Goal: Find specific page/section: Find specific page/section

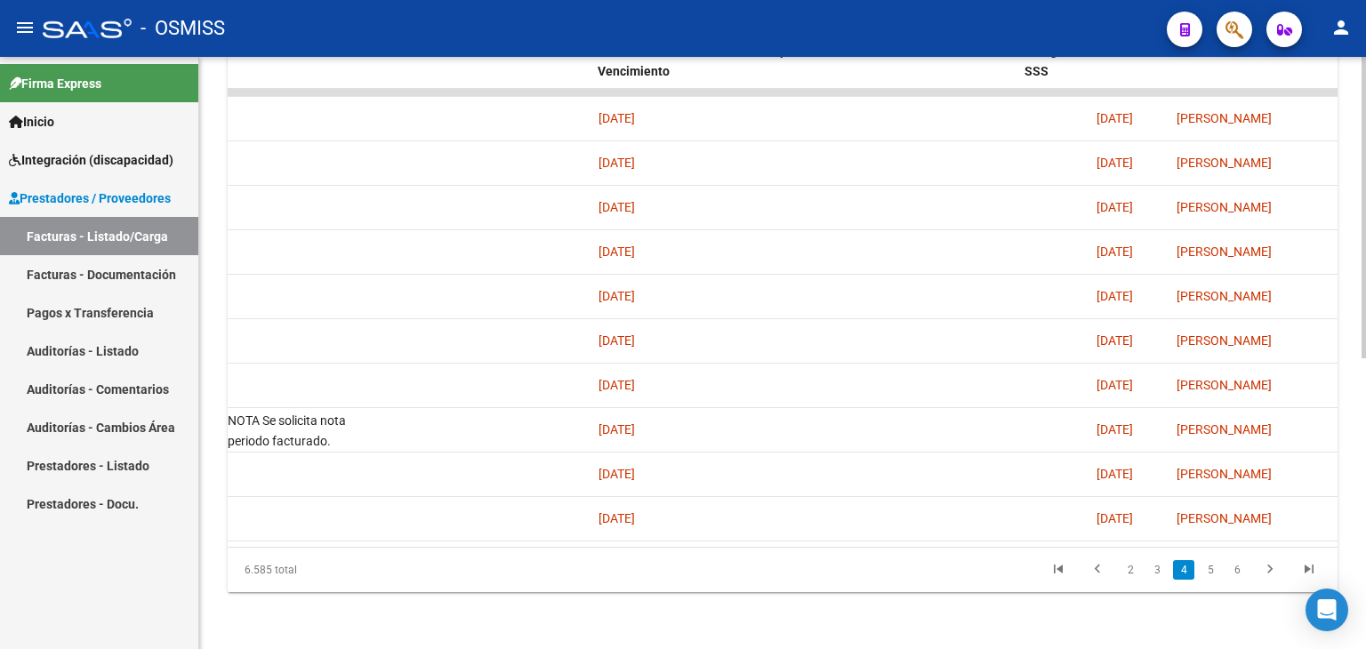
scroll to position [0, 2983]
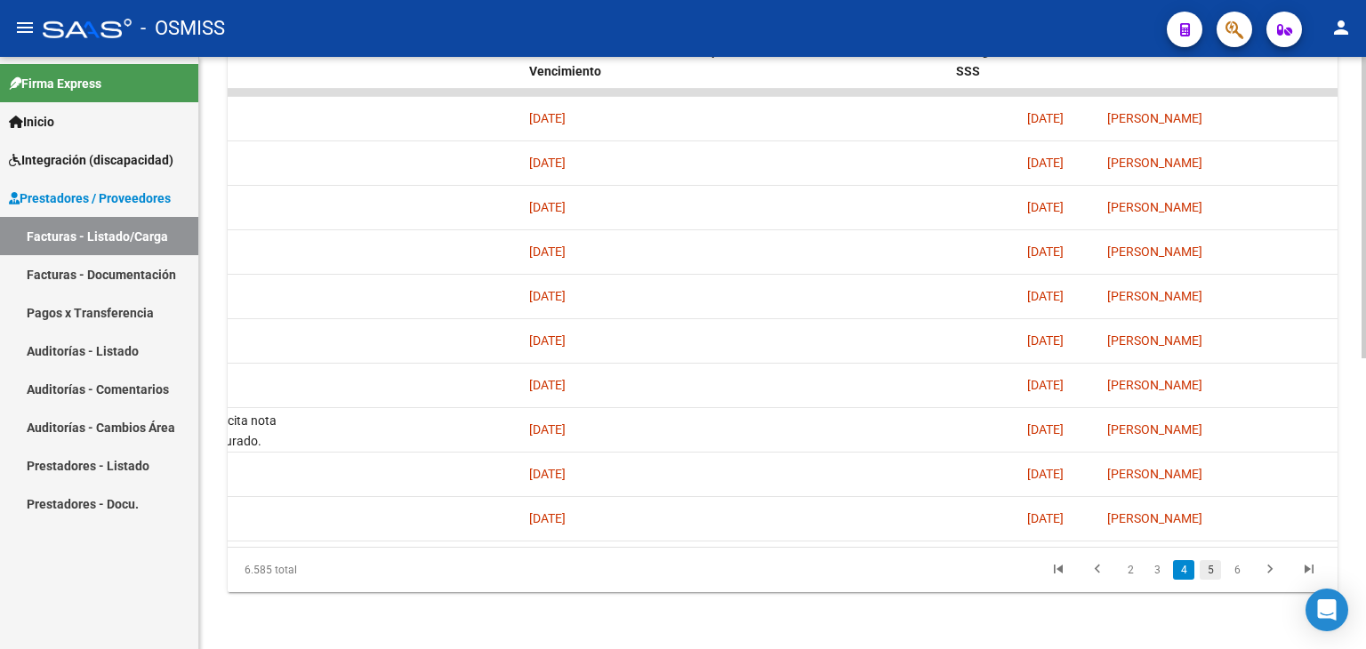
click at [1209, 567] on link "5" at bounding box center [1209, 570] width 21 height 20
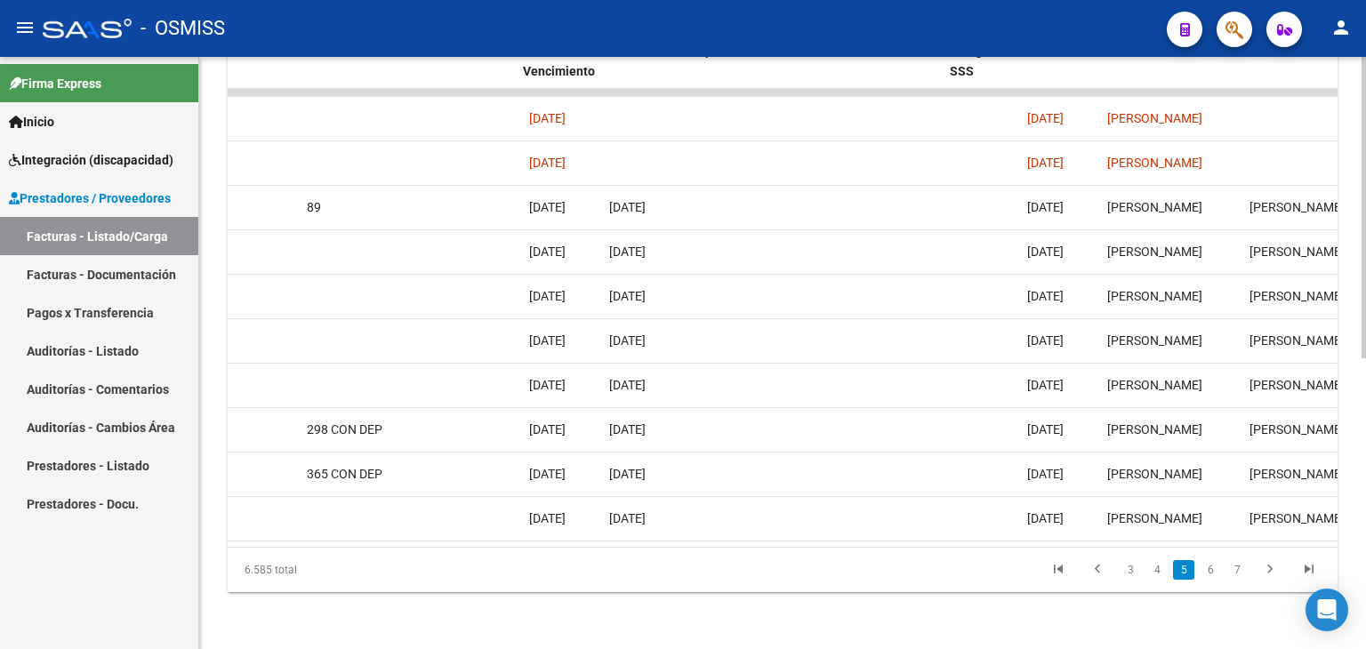
scroll to position [0, 3128]
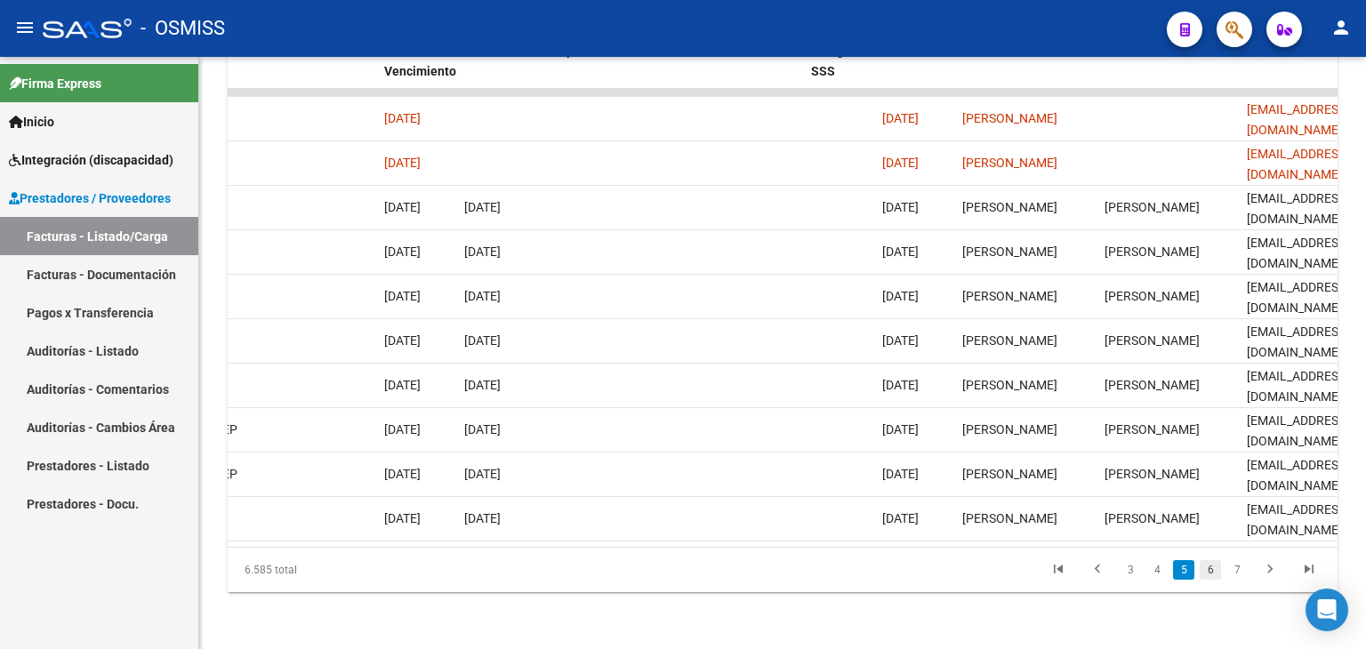
click at [1208, 569] on link "6" at bounding box center [1209, 570] width 21 height 20
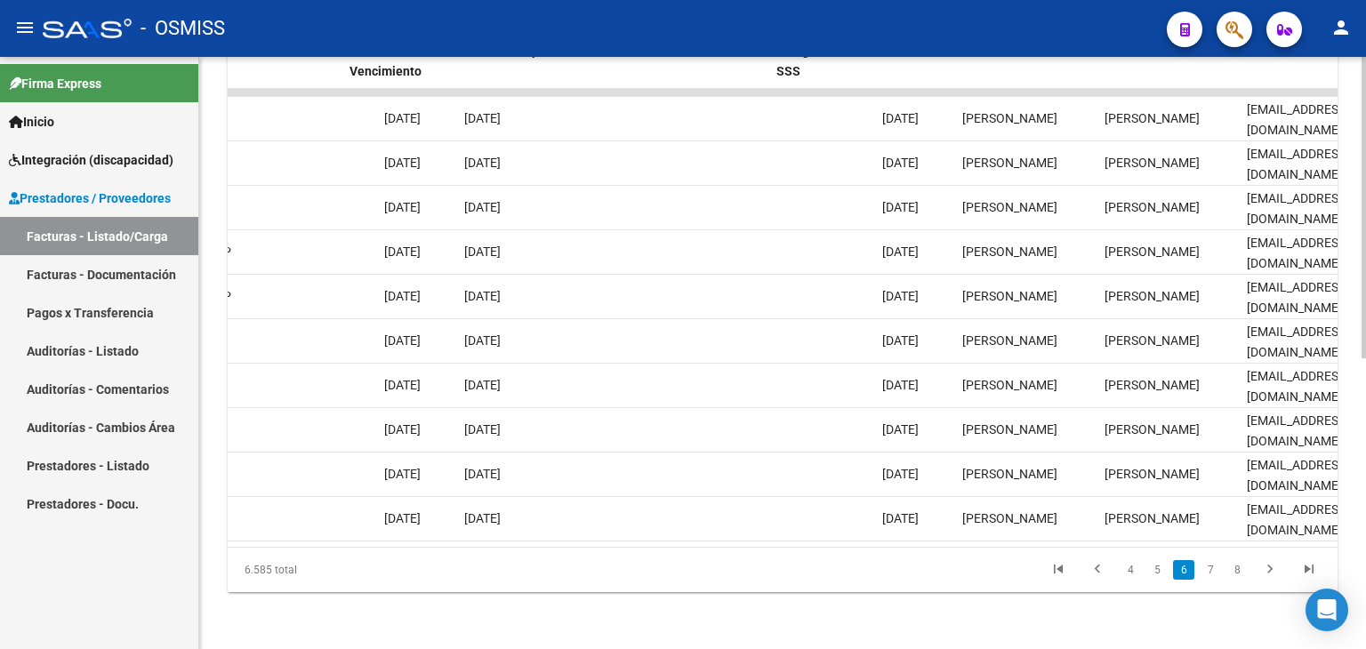
scroll to position [0, 3208]
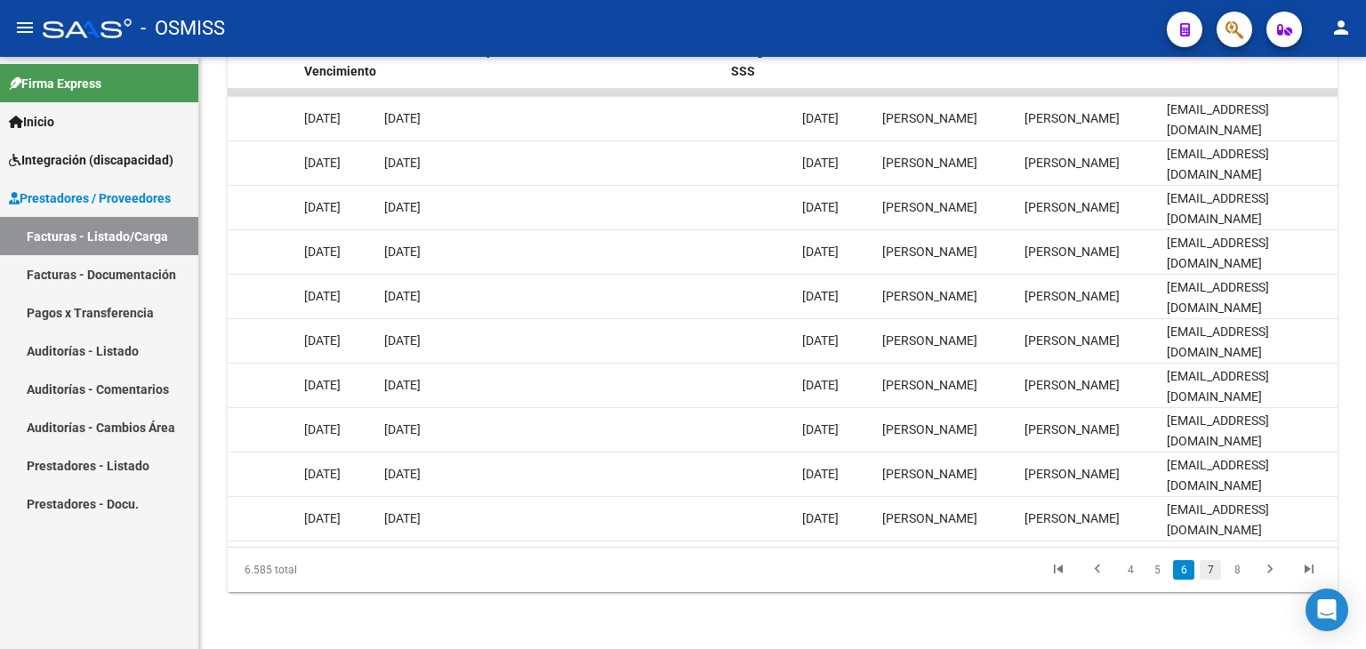
click at [1215, 566] on link "7" at bounding box center [1209, 570] width 21 height 20
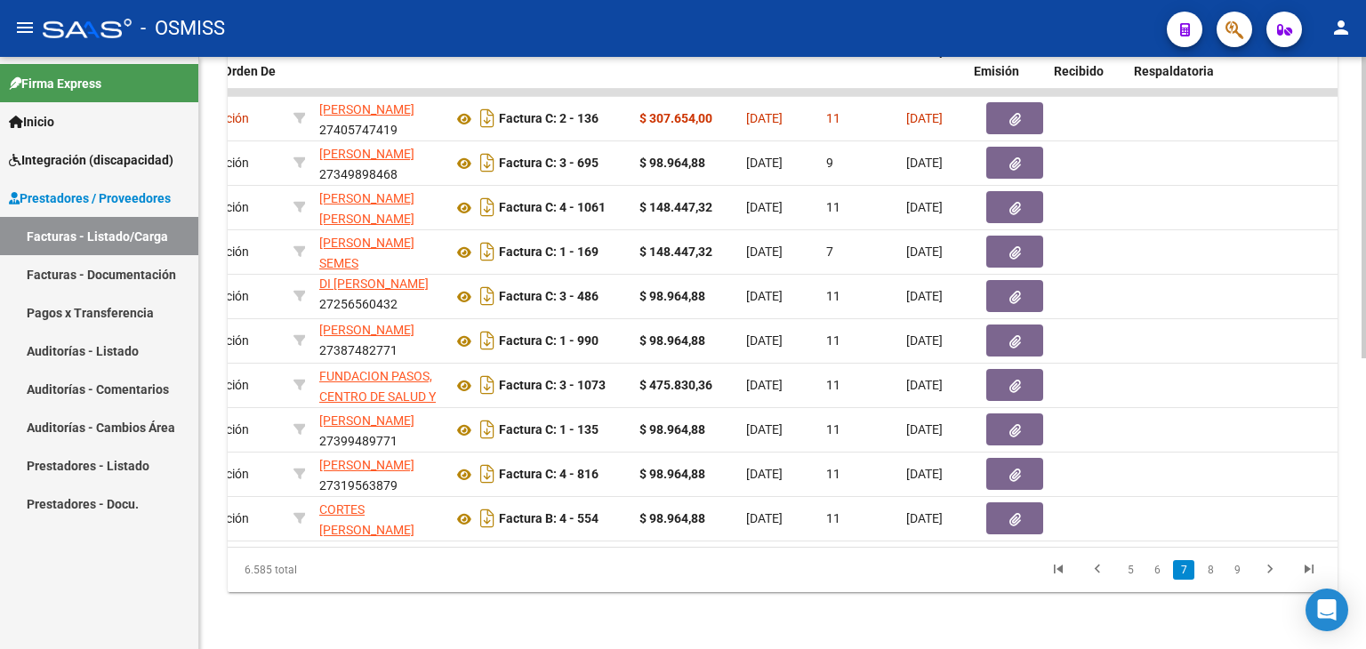
scroll to position [0, 0]
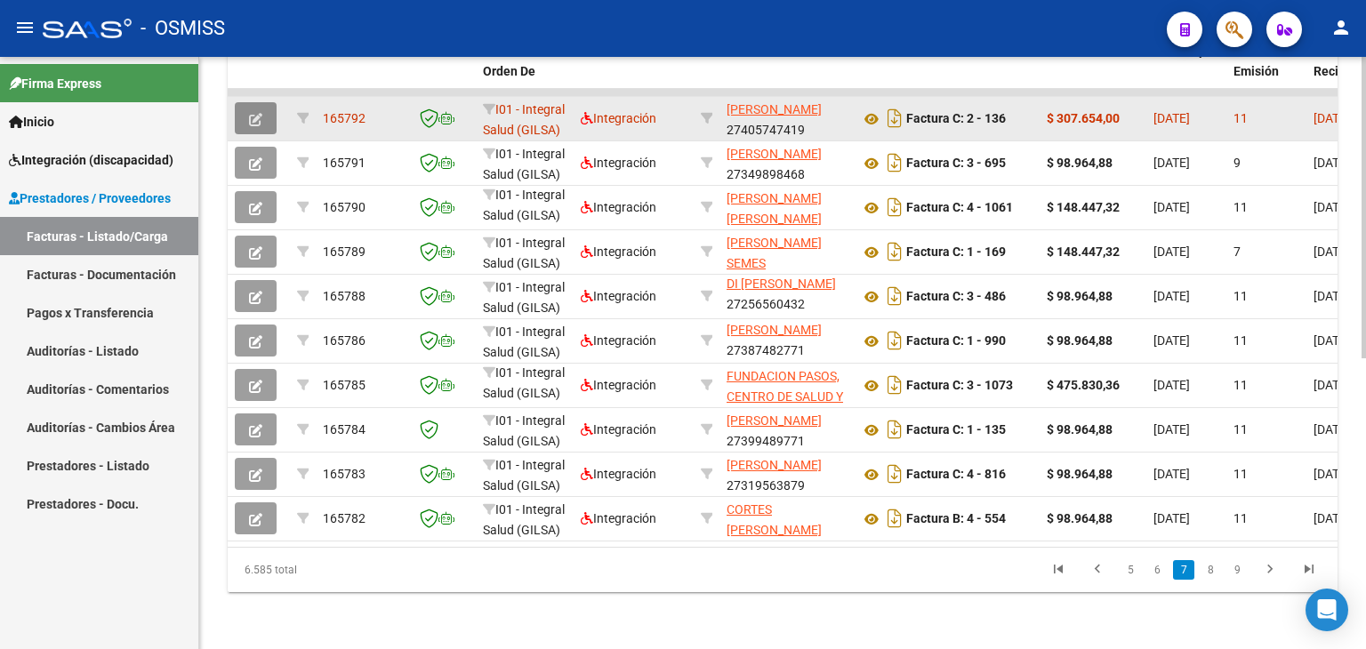
click at [252, 113] on icon "button" at bounding box center [255, 119] width 13 height 13
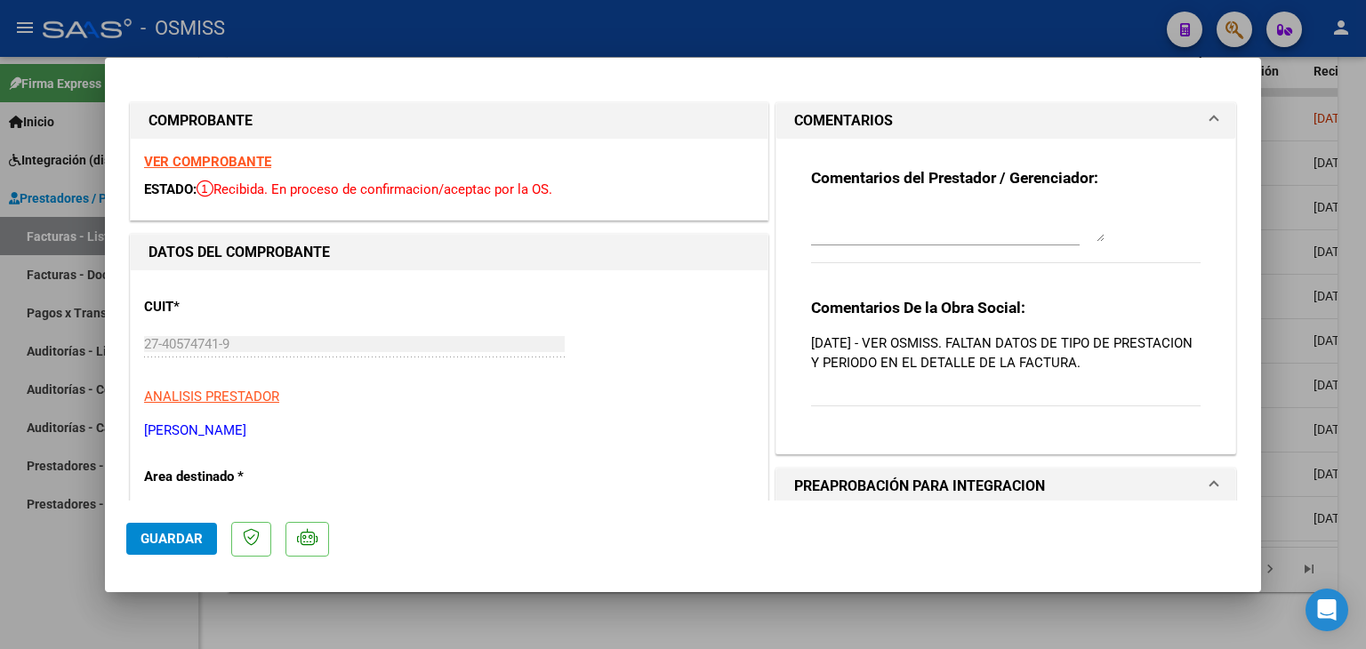
click at [229, 161] on strong "VER COMPROBANTE" at bounding box center [207, 162] width 127 height 16
type input "$ 0,00"
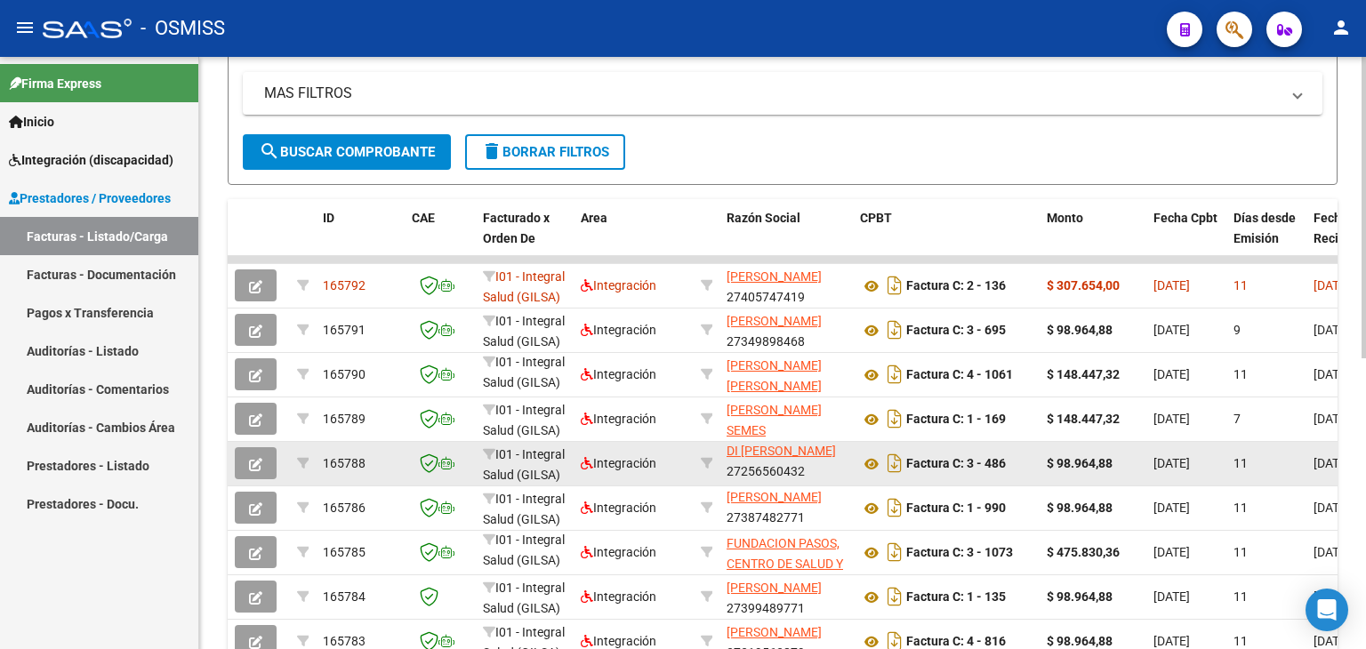
scroll to position [395, 0]
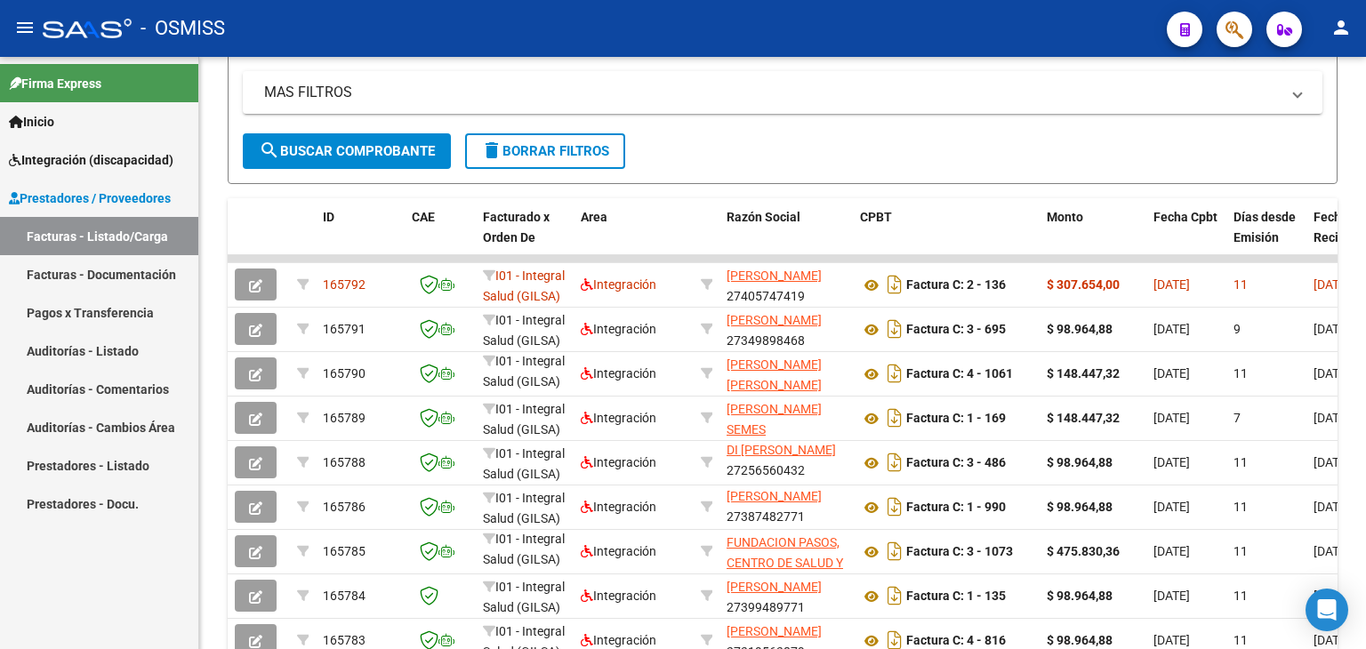
click at [56, 156] on span "Integración (discapacidad)" at bounding box center [91, 160] width 164 height 20
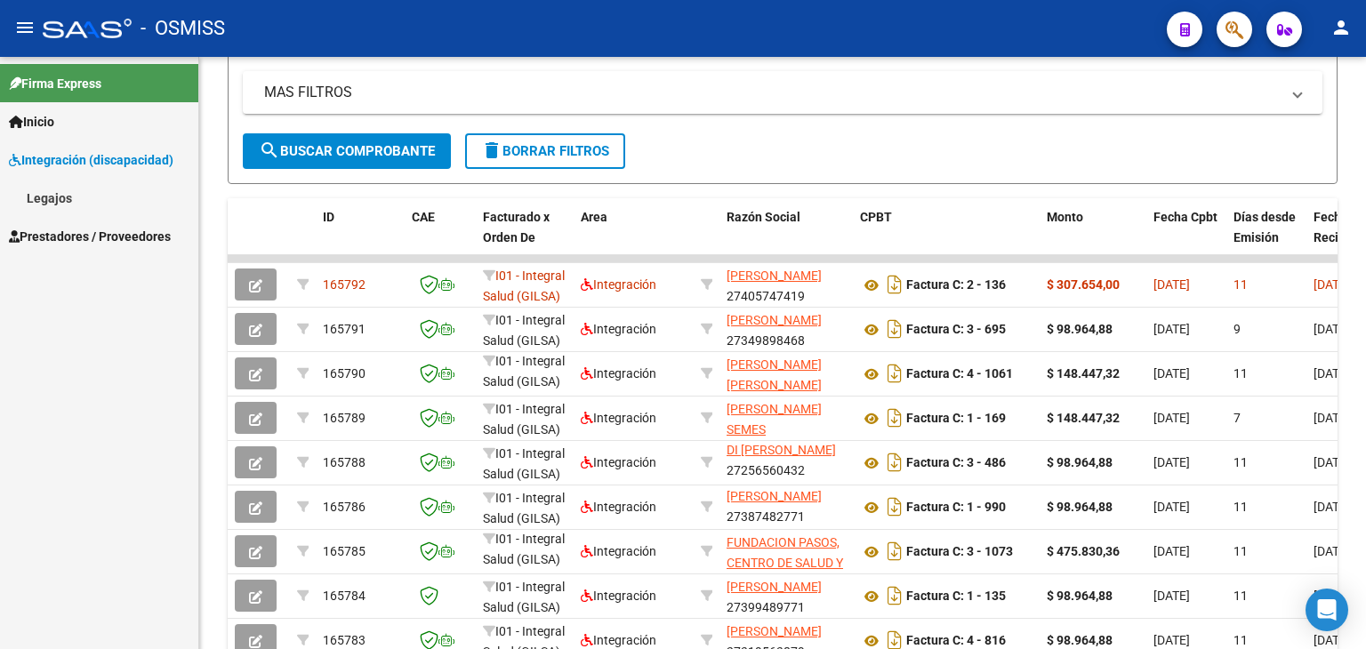
click at [59, 203] on link "Legajos" at bounding box center [99, 198] width 198 height 38
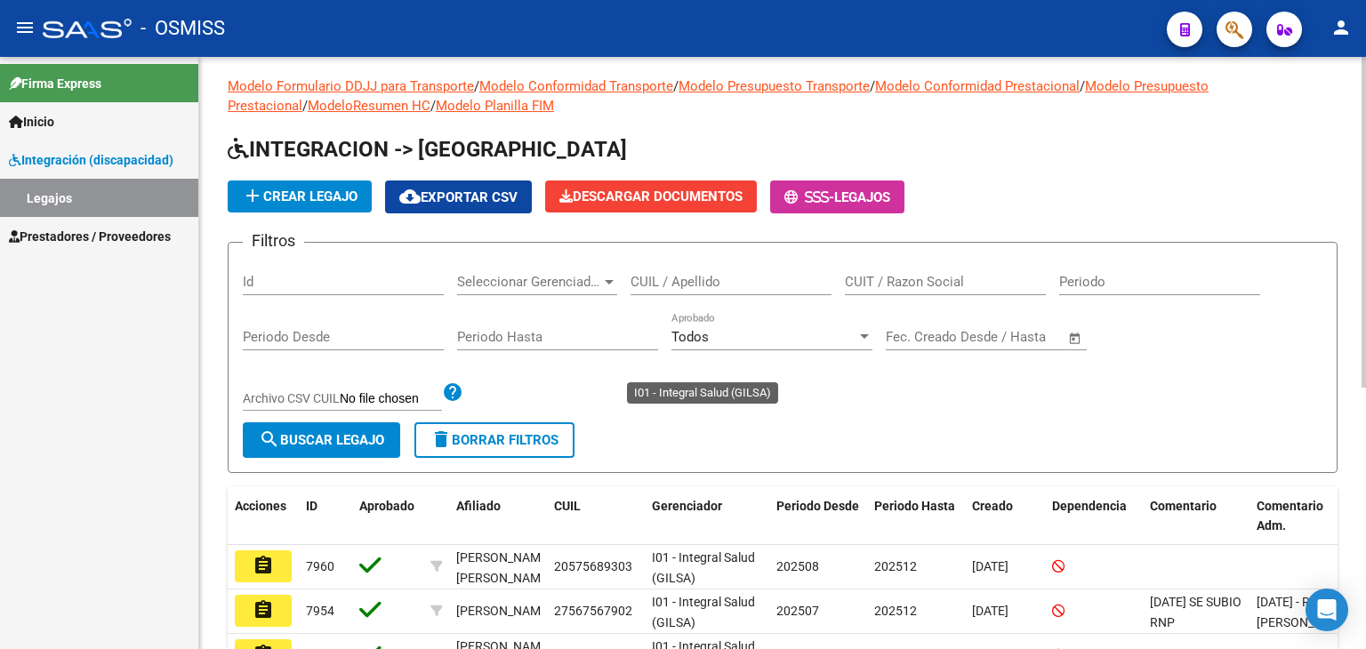
scroll to position [395, 0]
